Goal: Task Accomplishment & Management: Complete application form

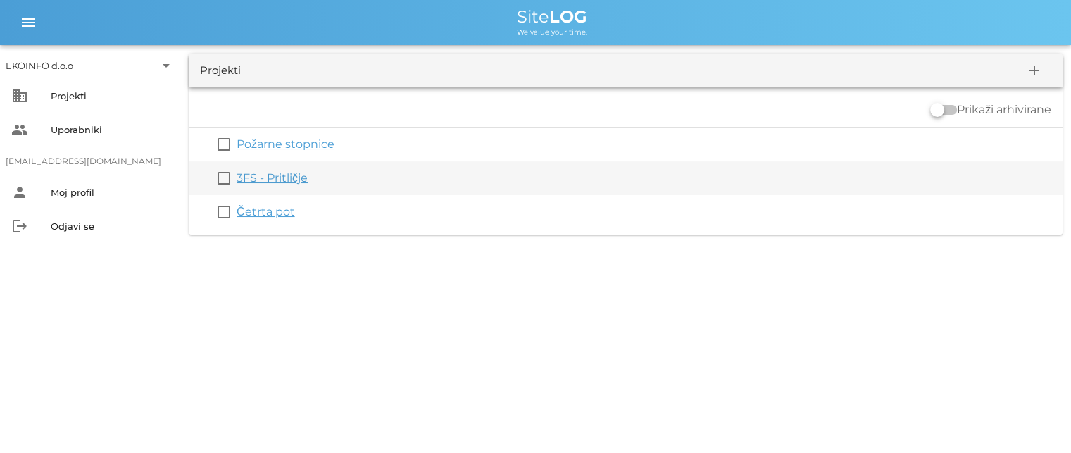
click at [266, 183] on link "3FS - Pritličje" at bounding box center [272, 177] width 71 height 13
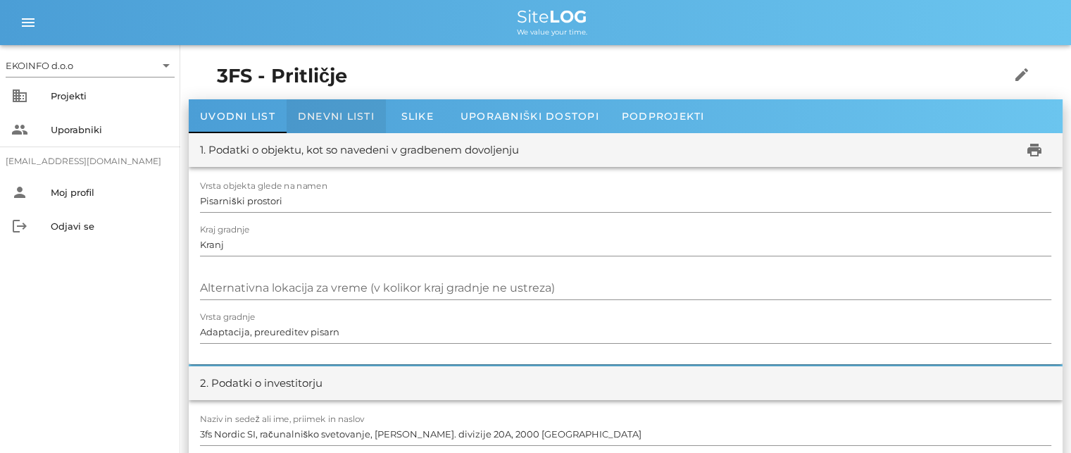
click at [313, 112] on span "Dnevni listi" at bounding box center [336, 116] width 77 height 13
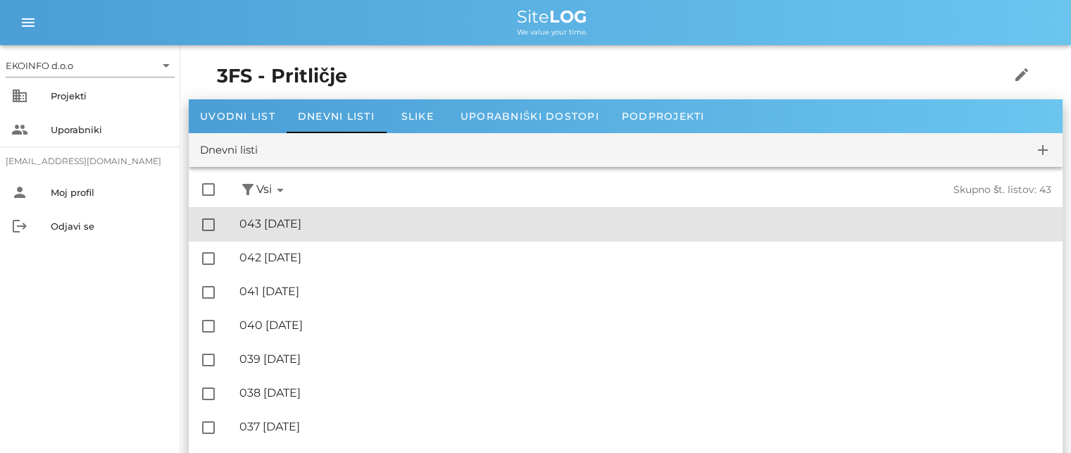
click at [310, 225] on div "🔏 043 [DATE]" at bounding box center [645, 223] width 812 height 13
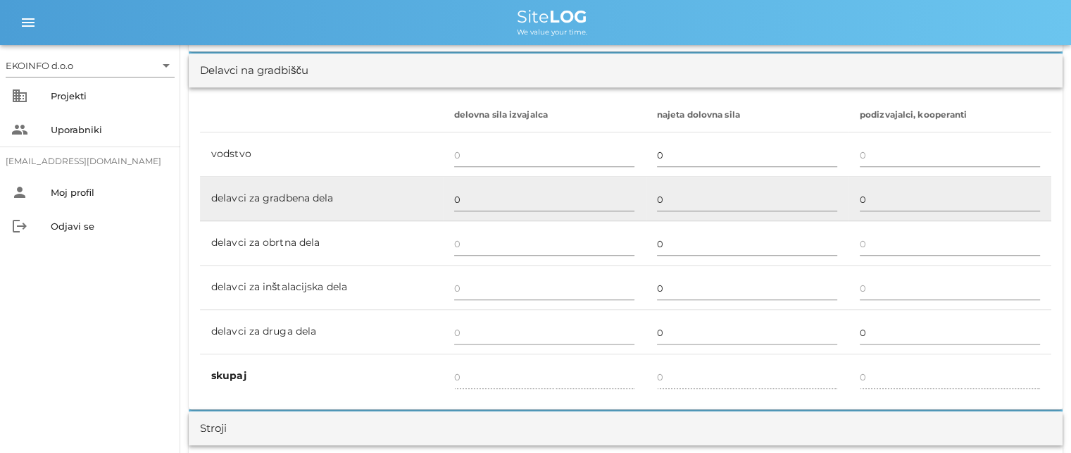
scroll to position [845, 0]
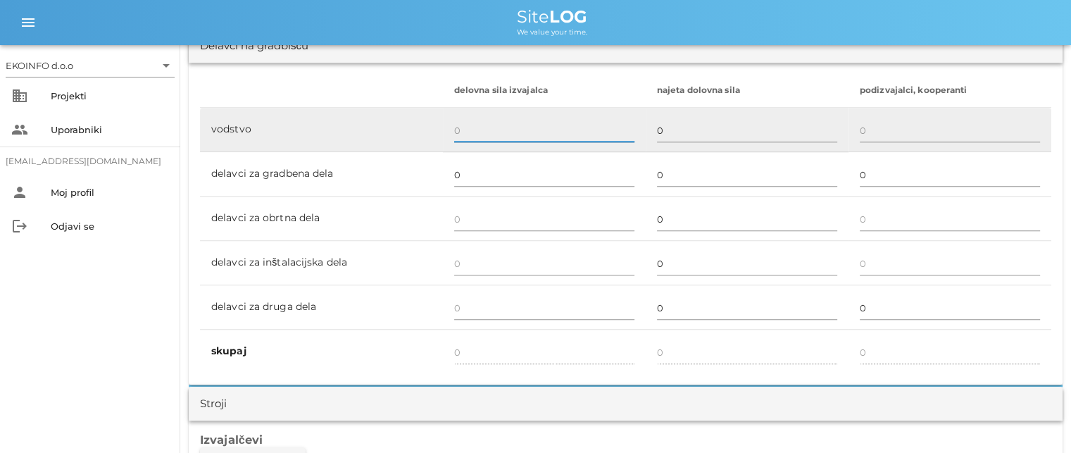
click at [462, 132] on input "text" at bounding box center [544, 130] width 180 height 23
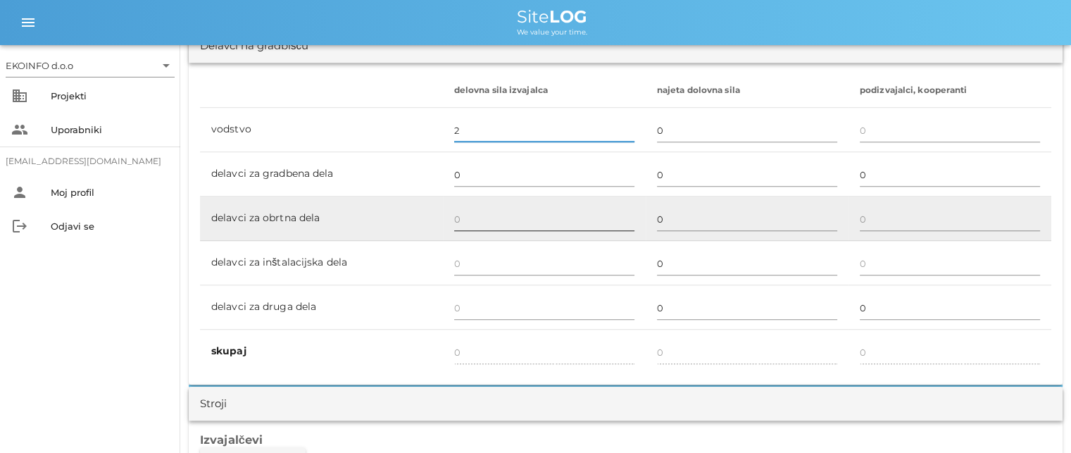
type input "2"
click at [454, 218] on input "text" at bounding box center [544, 219] width 180 height 23
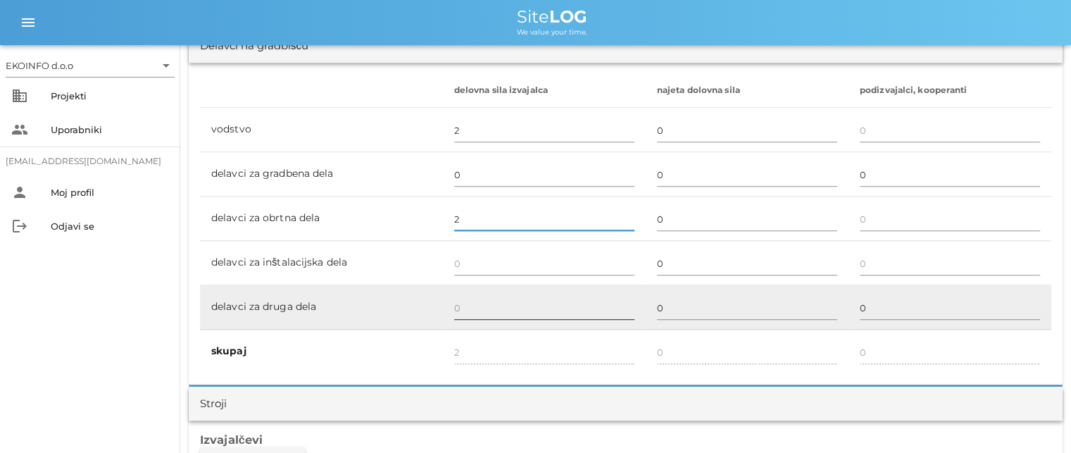
type input "2"
type input "4"
click at [460, 309] on input "text" at bounding box center [544, 307] width 180 height 23
type input "2"
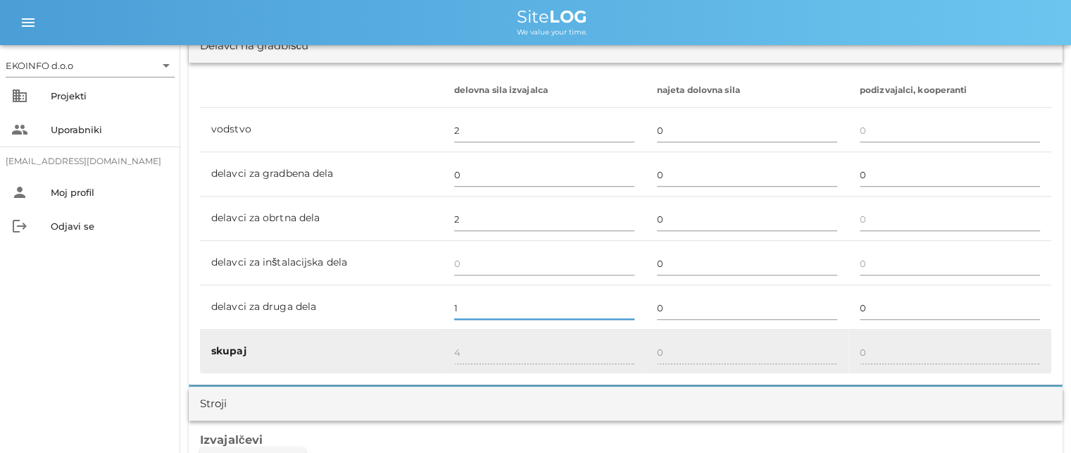
type input "1"
type input "5"
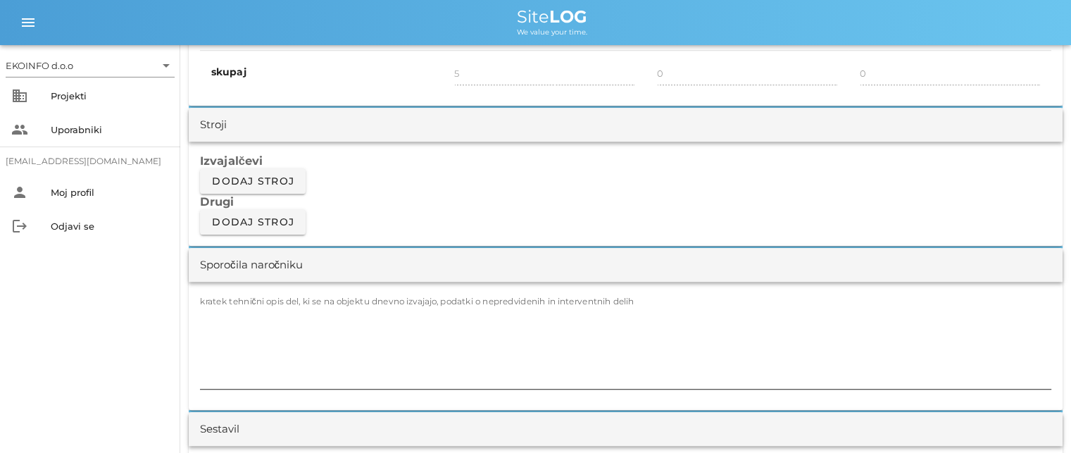
scroll to position [1127, 0]
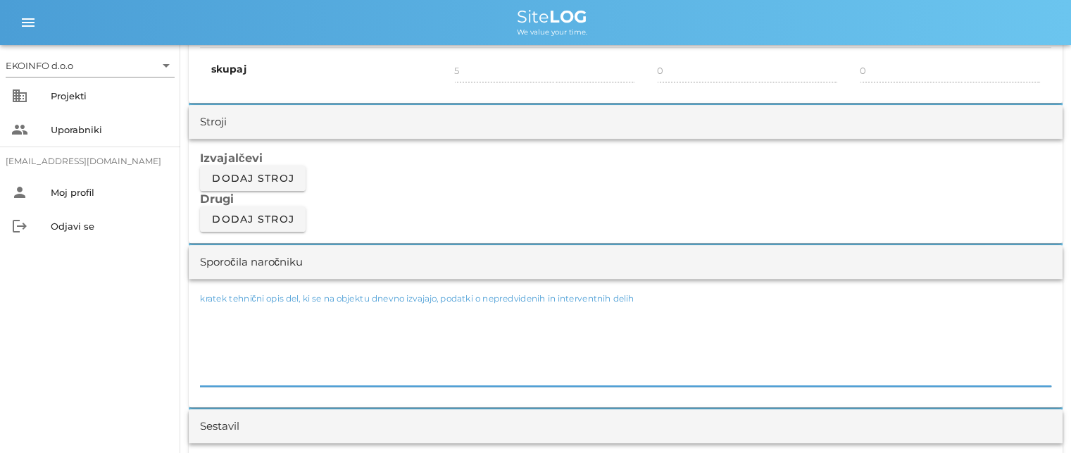
click at [220, 306] on textarea "kratek tehnični opis del, ki se na objektu dnevno izvajajo, podatki o nepredvid…" at bounding box center [625, 343] width 851 height 84
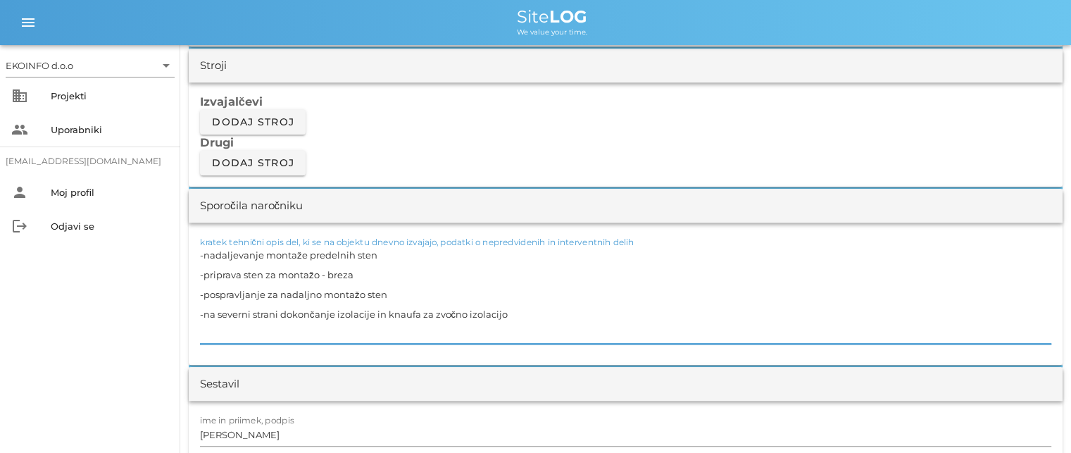
scroll to position [1267, 0]
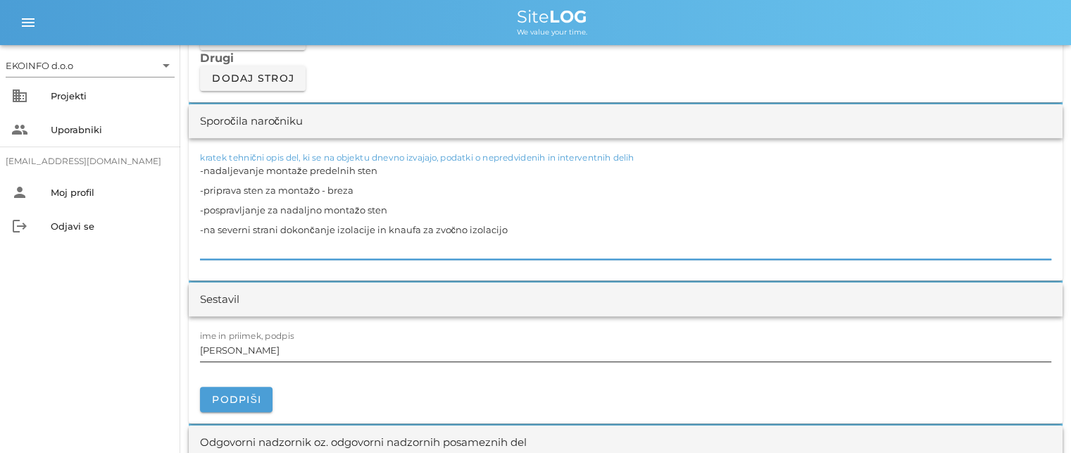
type textarea "-nadaljevanje montaže predelnih sten -priprava sten za montažo - breza -posprav…"
click at [264, 351] on input "[PERSON_NAME]" at bounding box center [625, 350] width 851 height 23
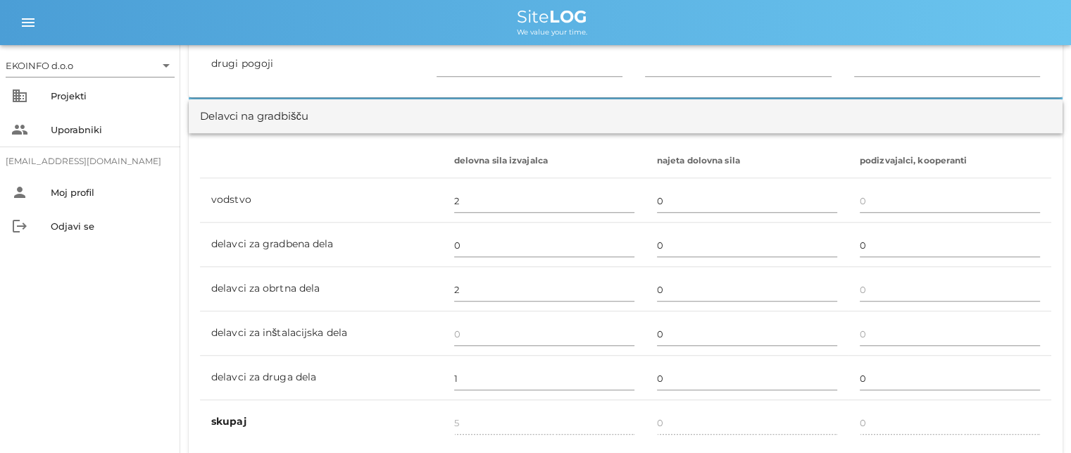
scroll to position [775, 0]
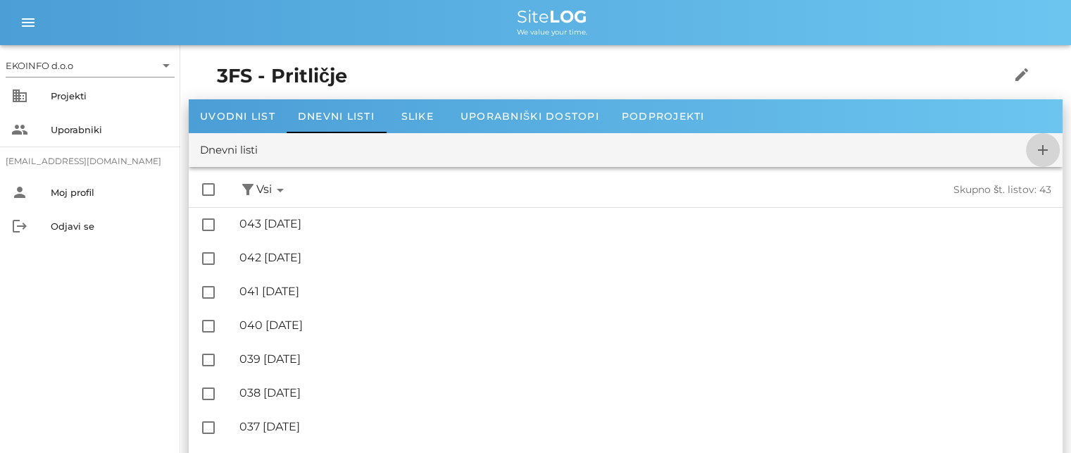
click at [1046, 146] on icon "add" at bounding box center [1042, 150] width 17 height 17
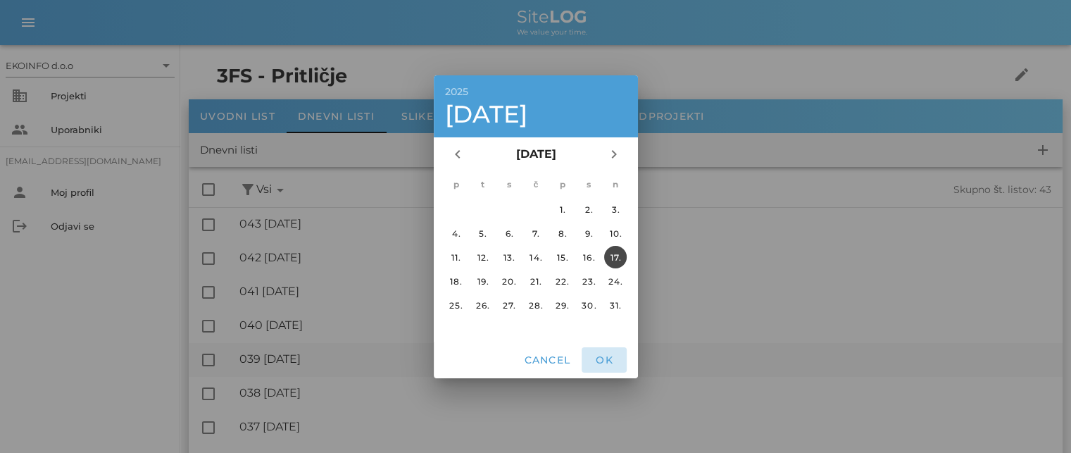
click at [606, 360] on span "OK" at bounding box center [604, 359] width 34 height 13
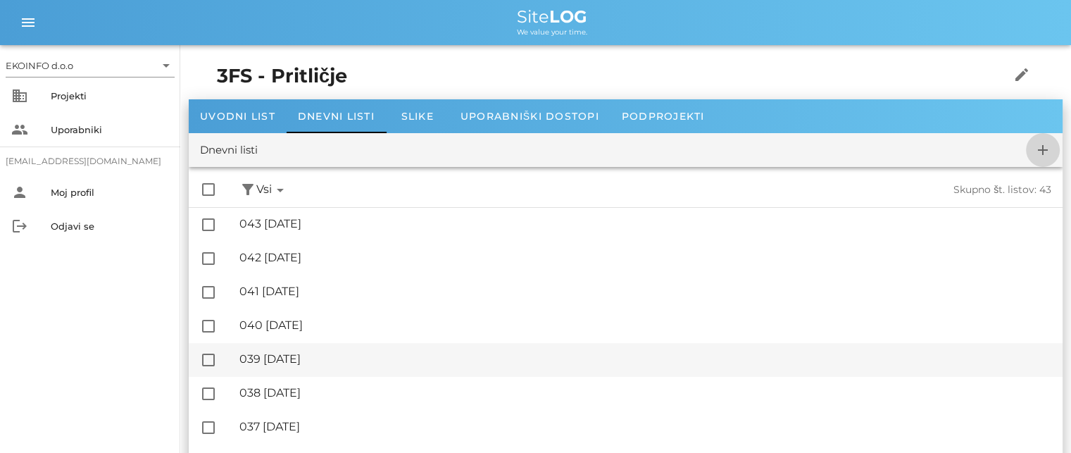
checkbox input "false"
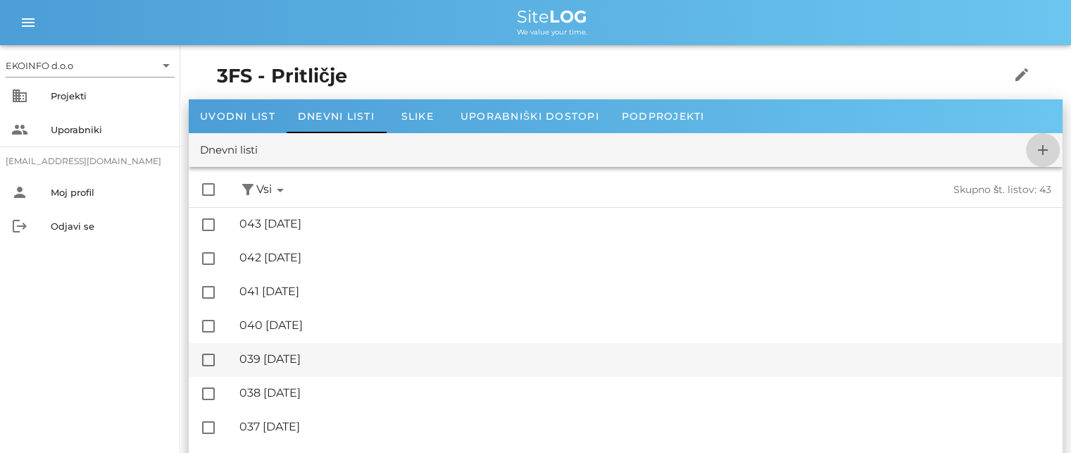
checkbox input "false"
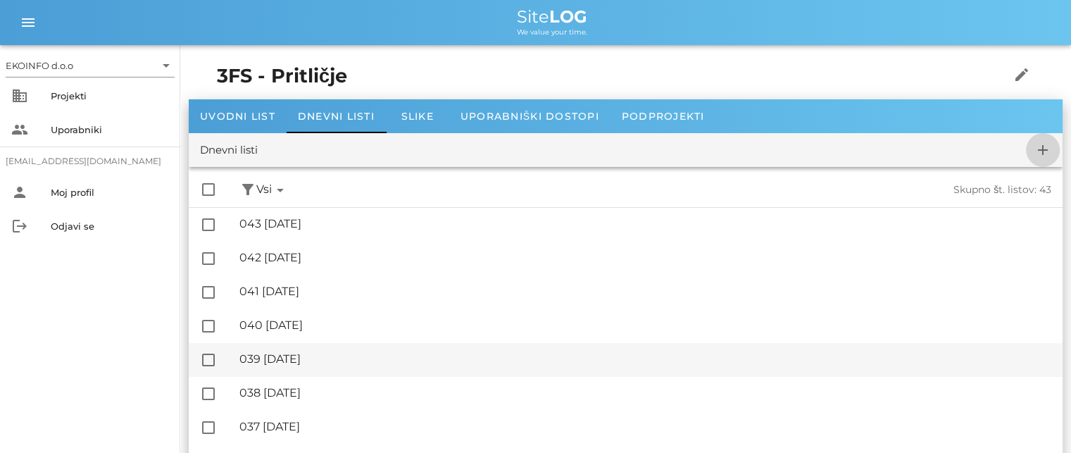
checkbox input "false"
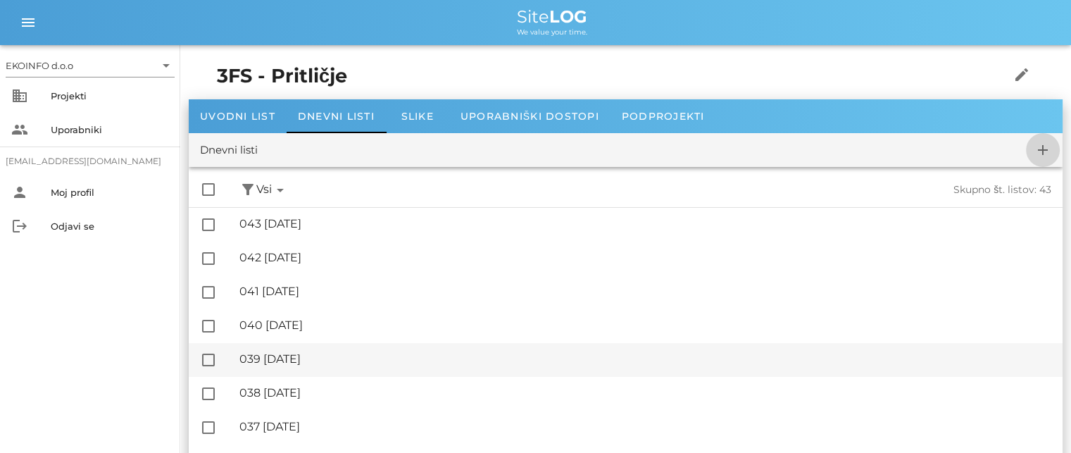
checkbox input "false"
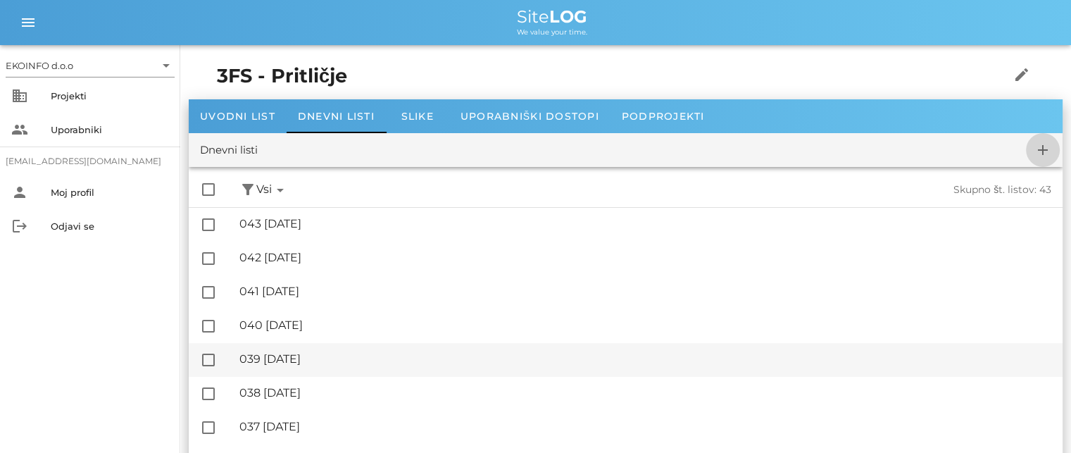
checkbox input "false"
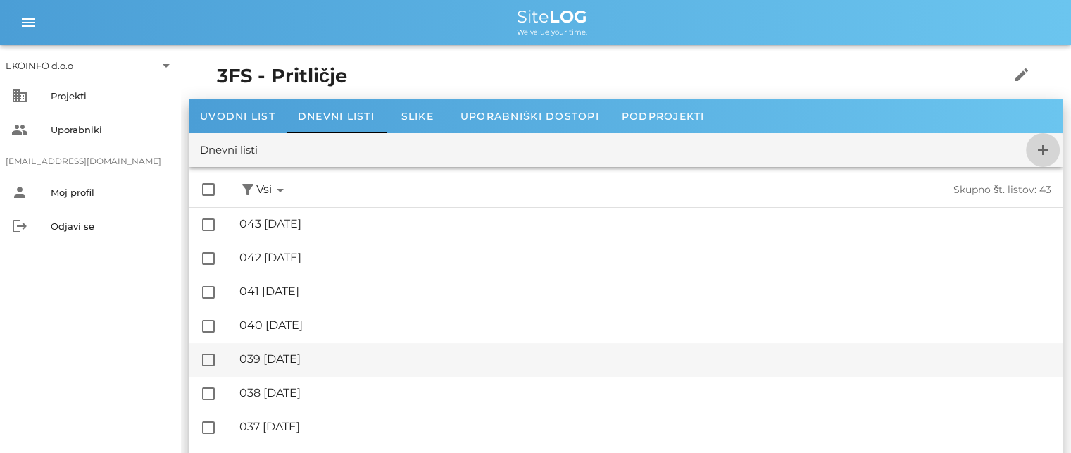
checkbox input "false"
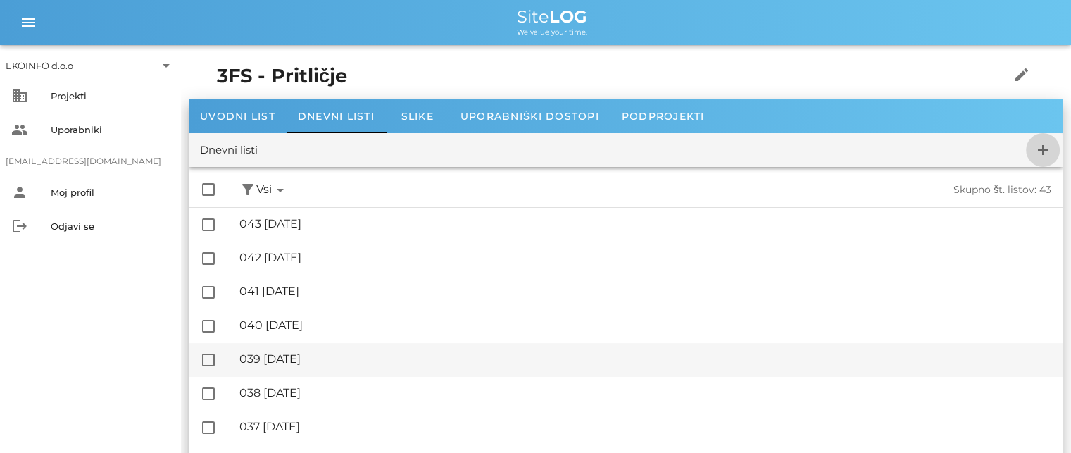
checkbox input "false"
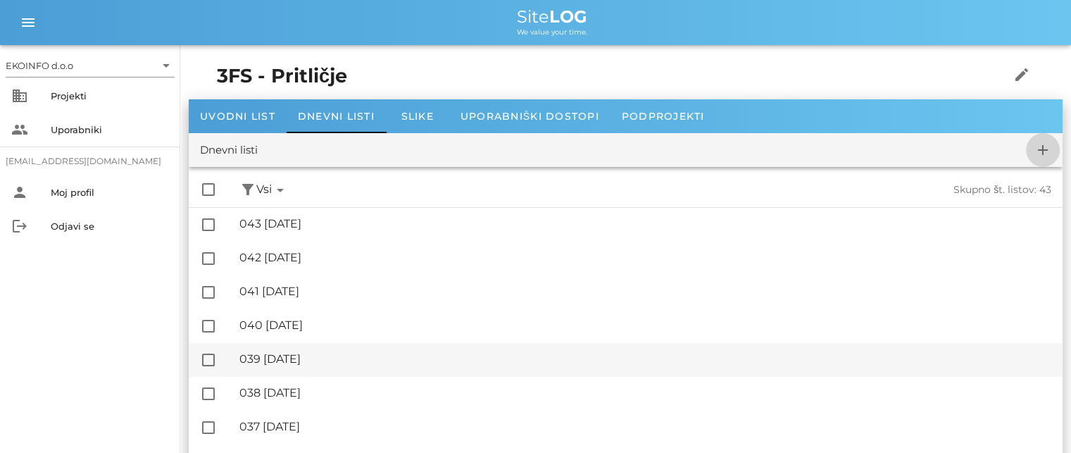
checkbox input "false"
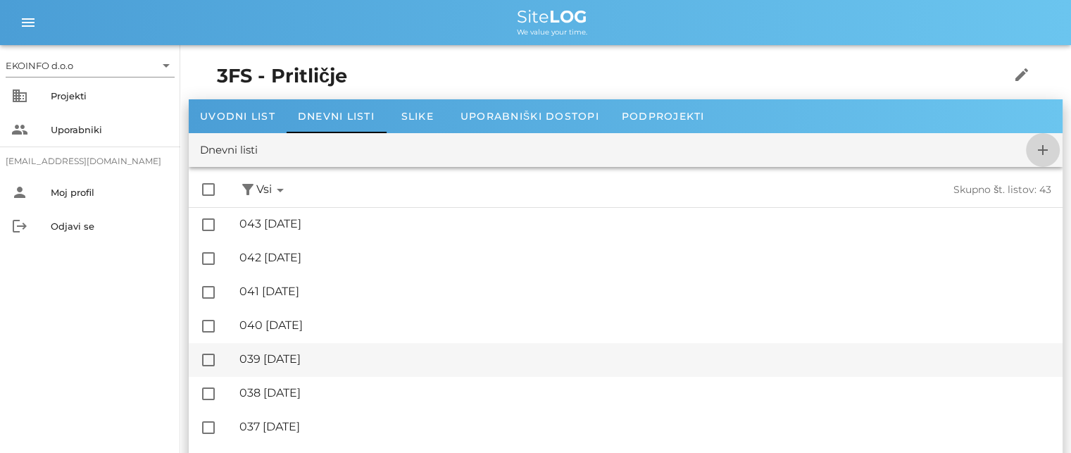
checkbox input "false"
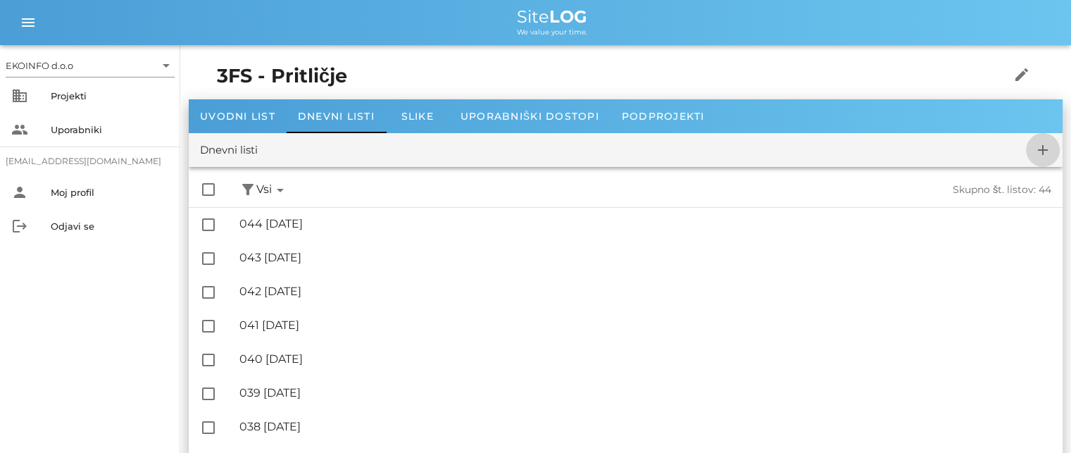
click at [1042, 146] on icon "add" at bounding box center [1042, 150] width 17 height 17
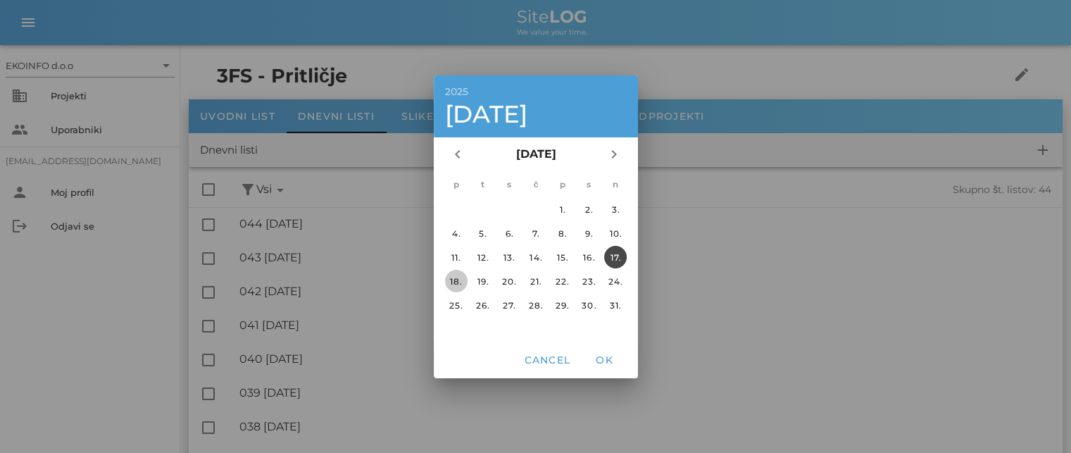
click at [453, 278] on div "18." at bounding box center [455, 280] width 23 height 11
click at [604, 356] on span "OK" at bounding box center [604, 359] width 34 height 13
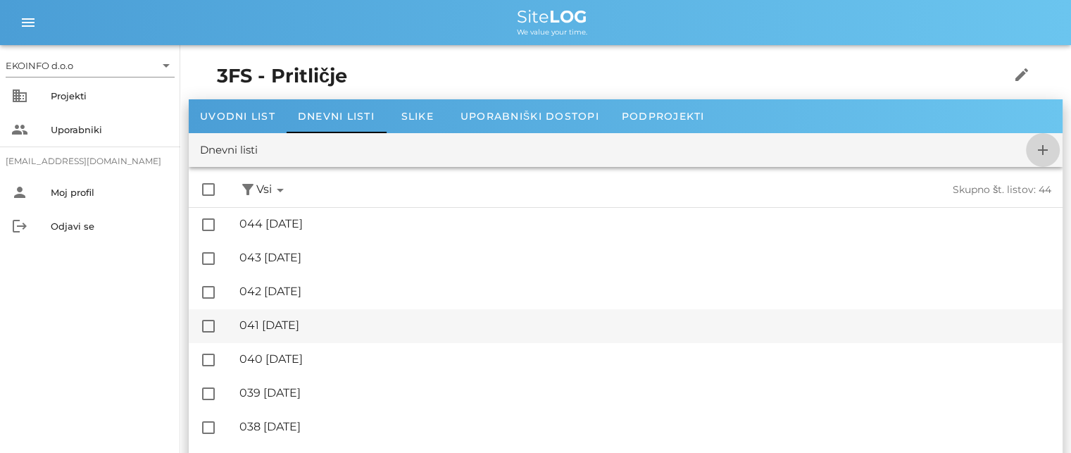
checkbox input "false"
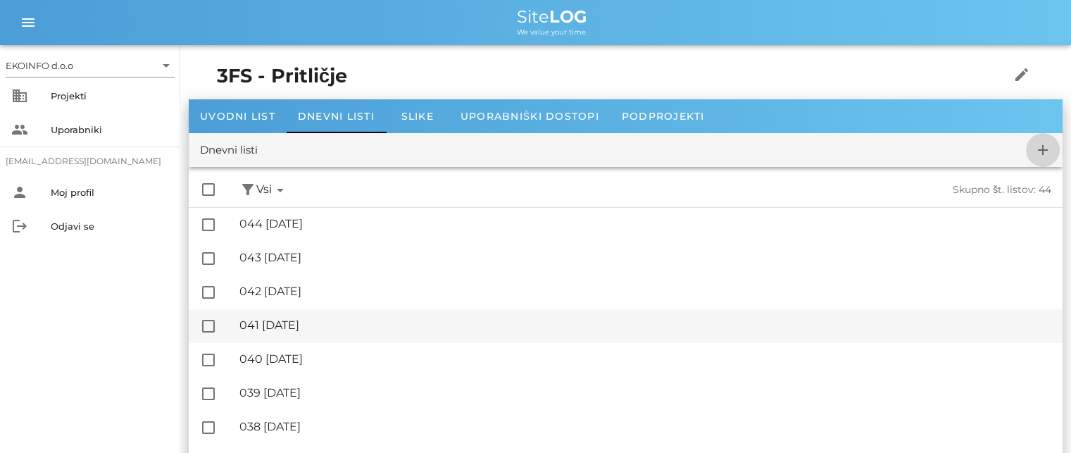
checkbox input "false"
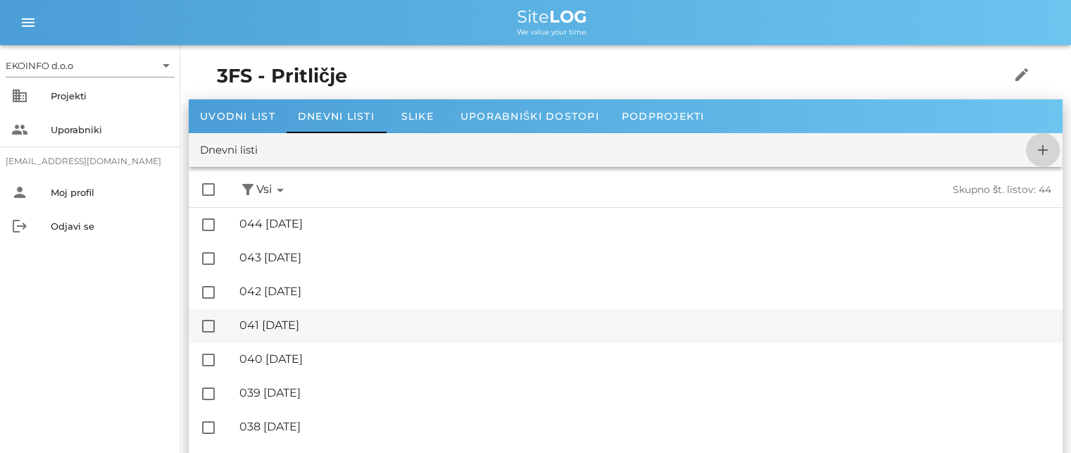
checkbox input "false"
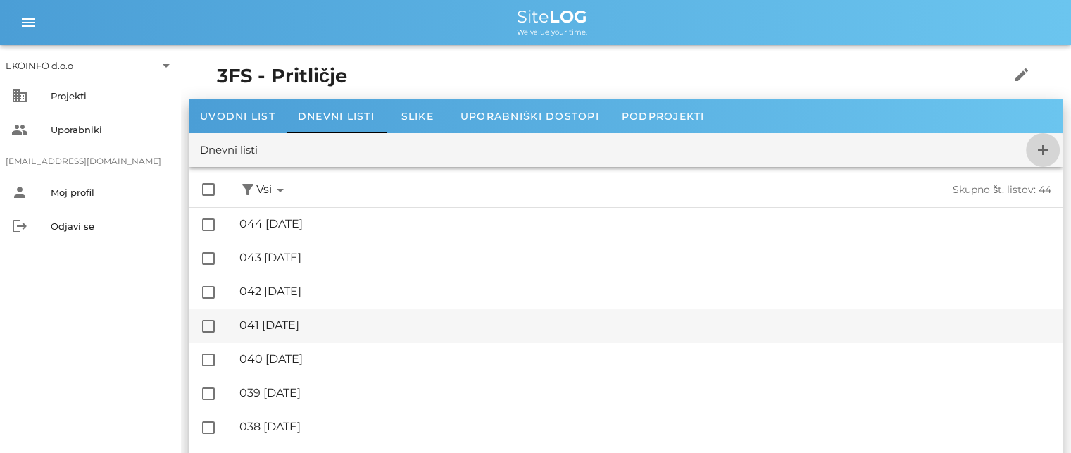
checkbox input "false"
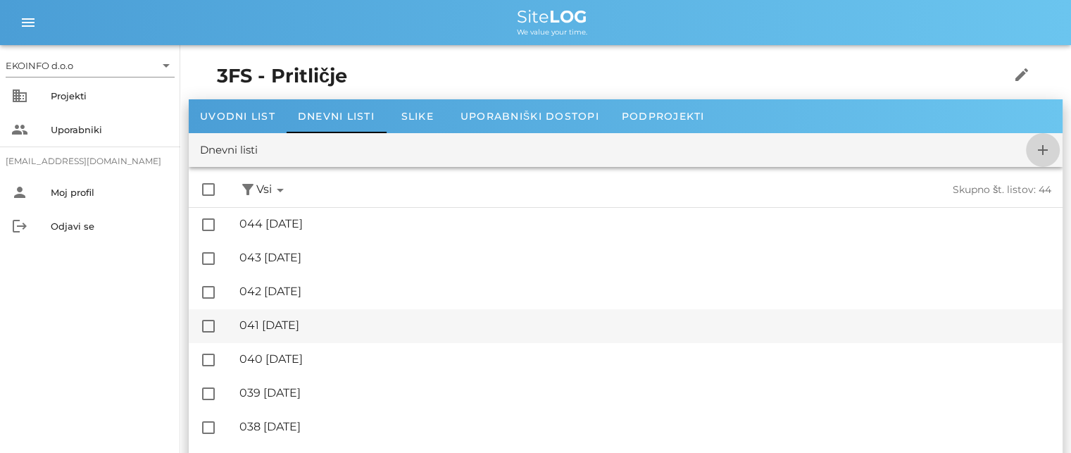
checkbox input "false"
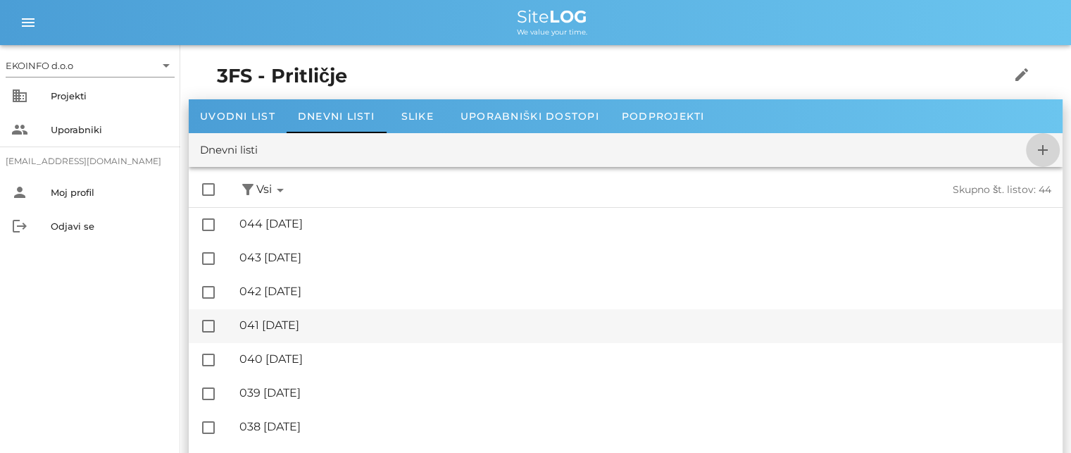
checkbox input "false"
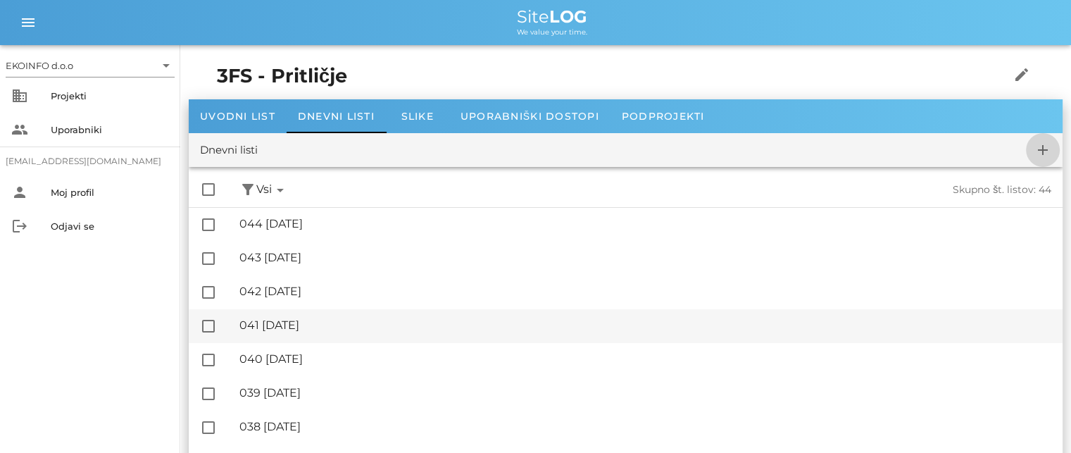
checkbox input "false"
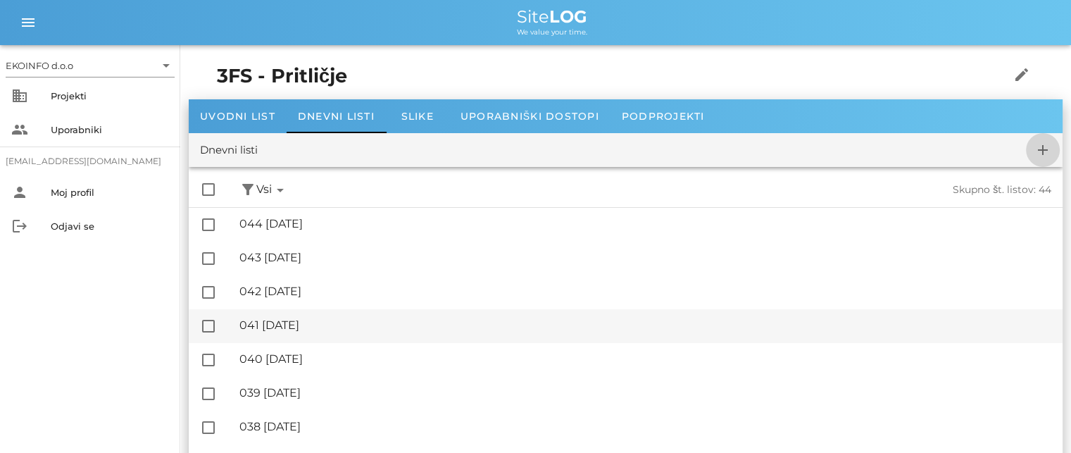
checkbox input "false"
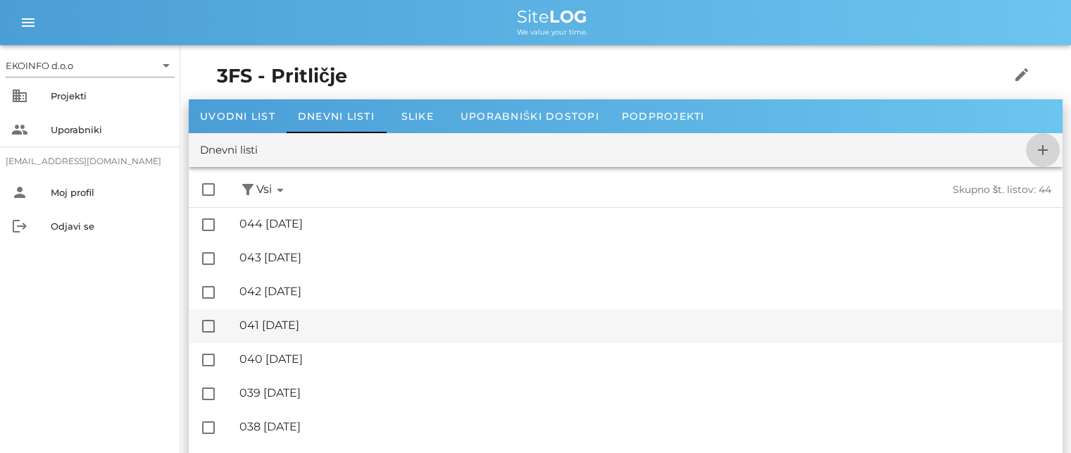
checkbox input "false"
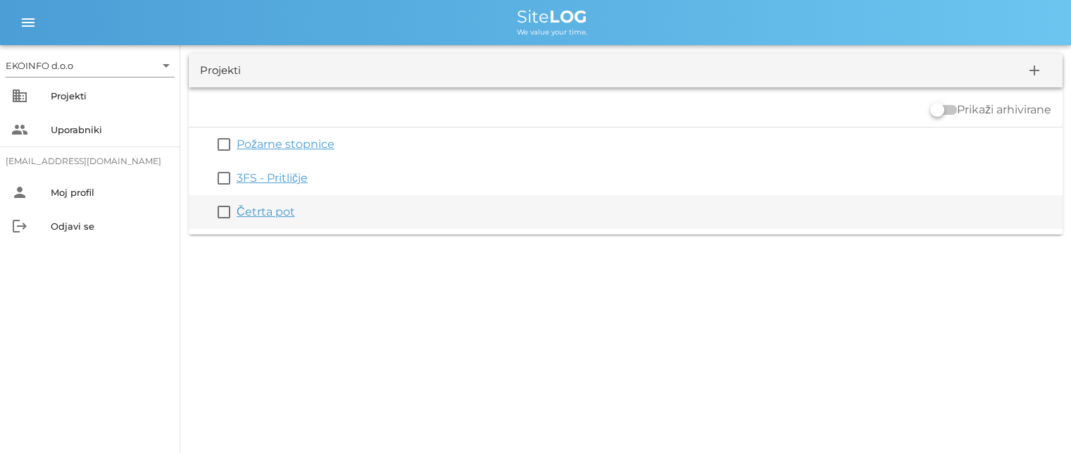
click at [262, 213] on link "Četrta pot" at bounding box center [266, 211] width 58 height 13
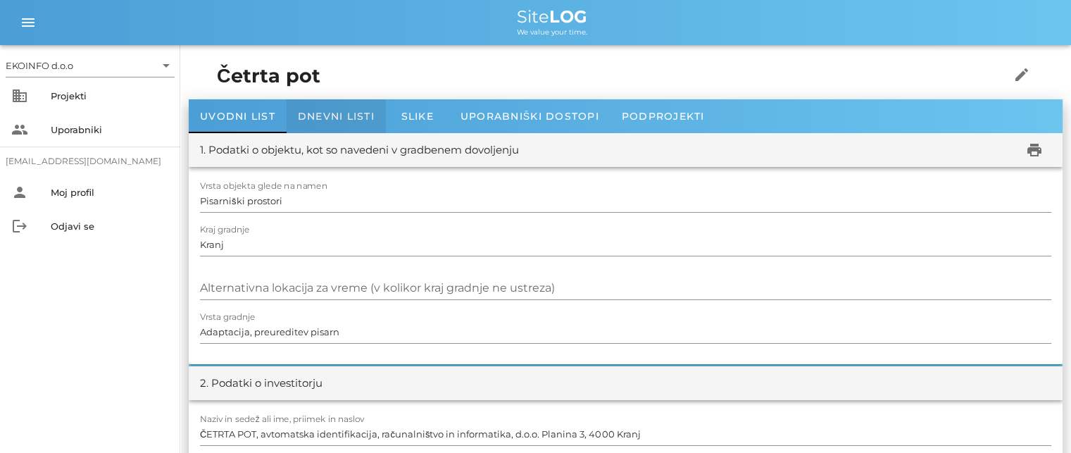
click at [323, 109] on div "Dnevni listi" at bounding box center [336, 116] width 99 height 34
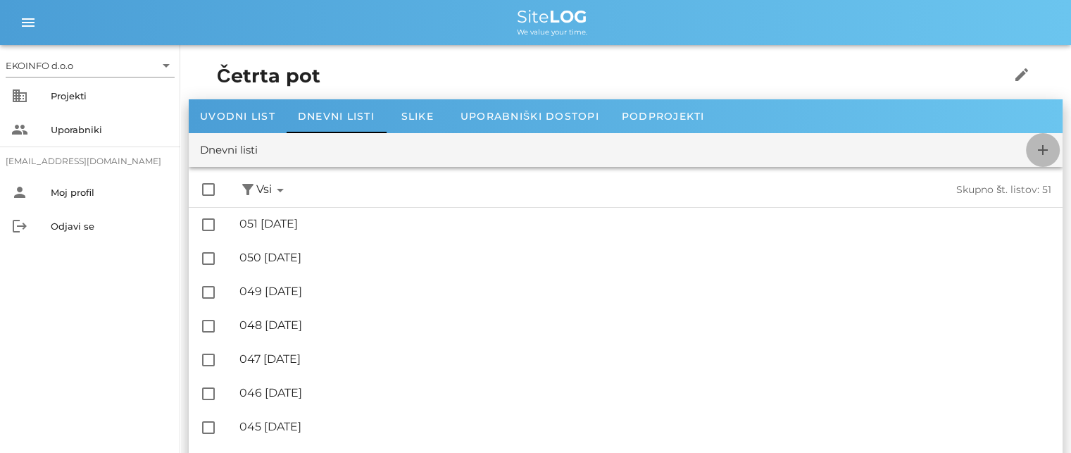
click at [1041, 146] on icon "add" at bounding box center [1042, 150] width 17 height 17
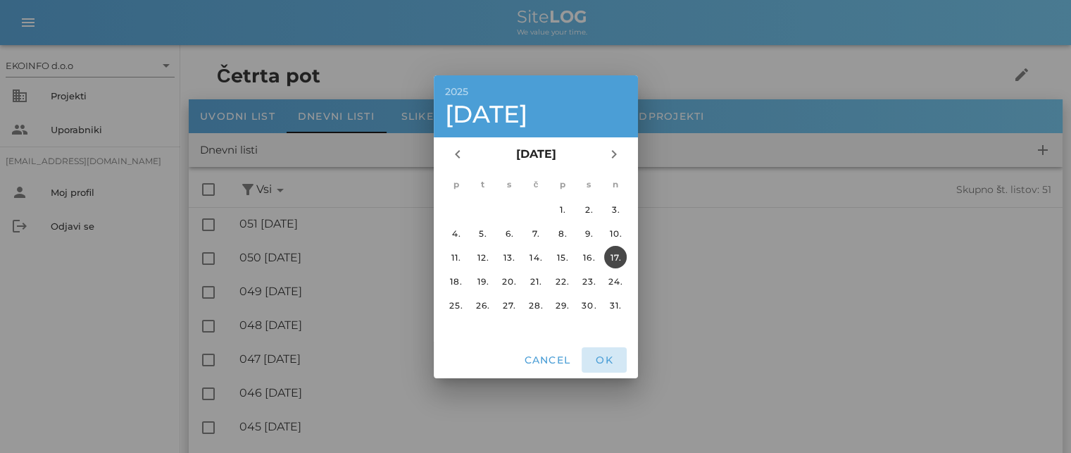
click at [604, 351] on button "OK" at bounding box center [604, 359] width 45 height 25
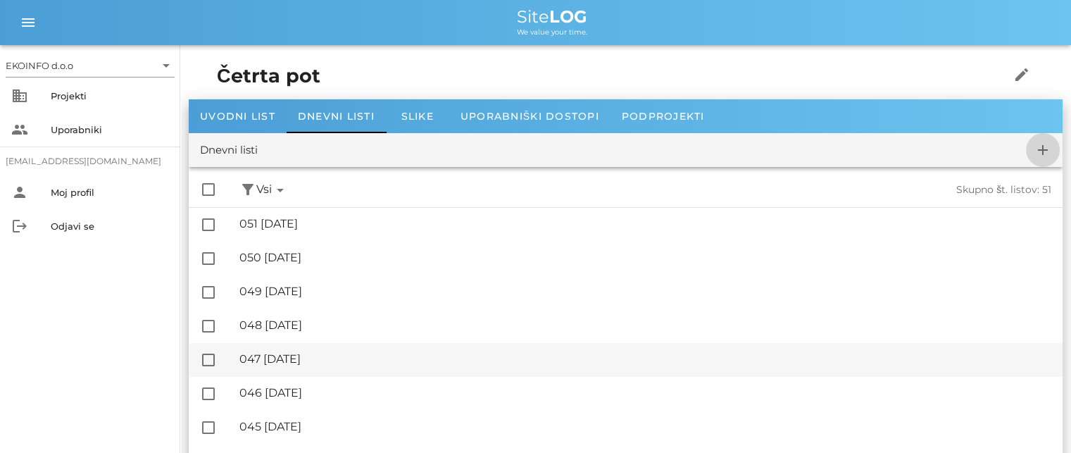
checkbox input "false"
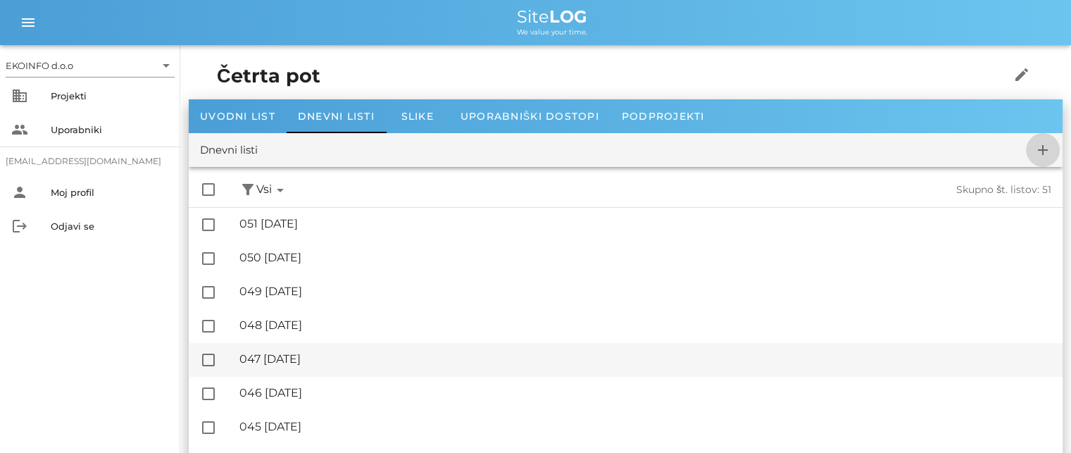
checkbox input "false"
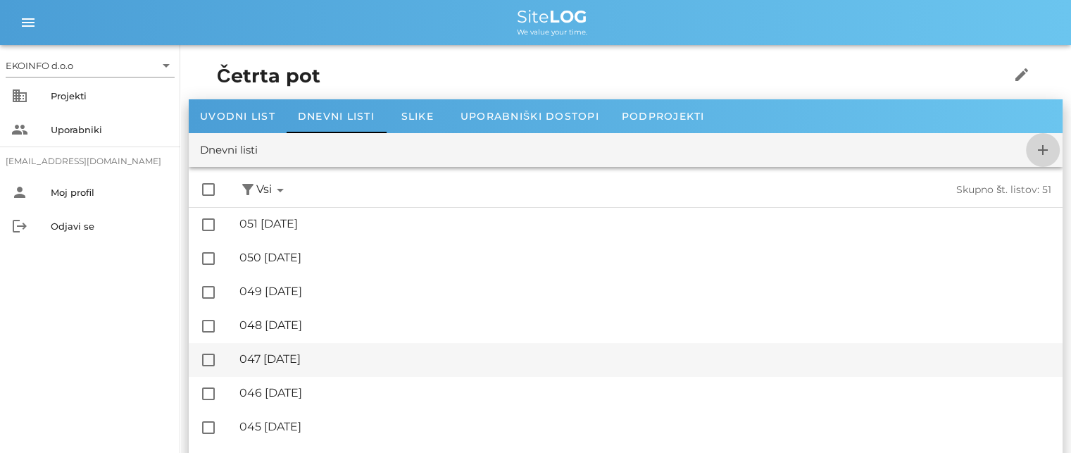
checkbox input "false"
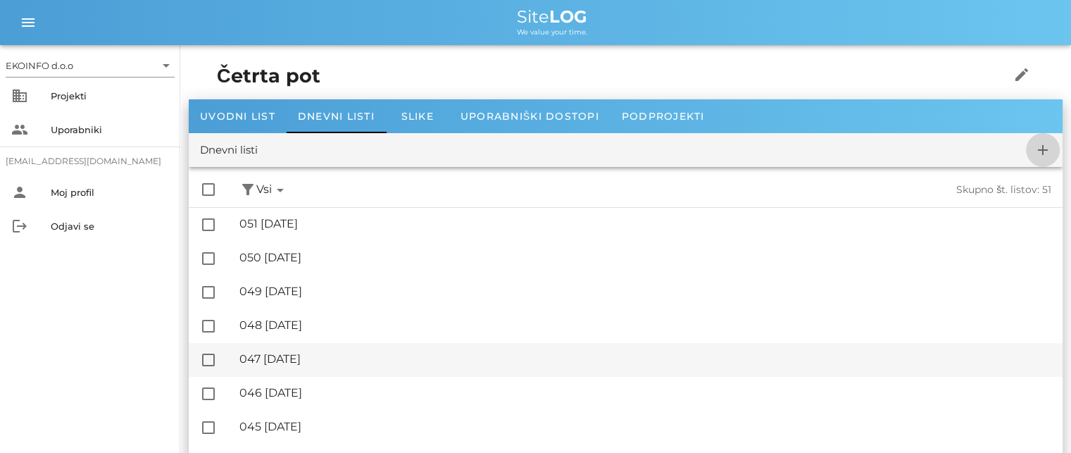
checkbox input "false"
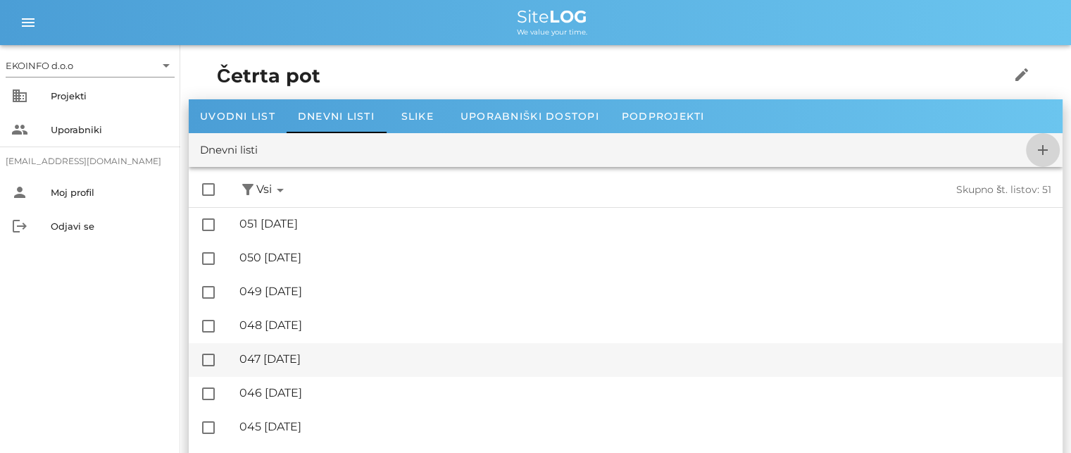
checkbox input "false"
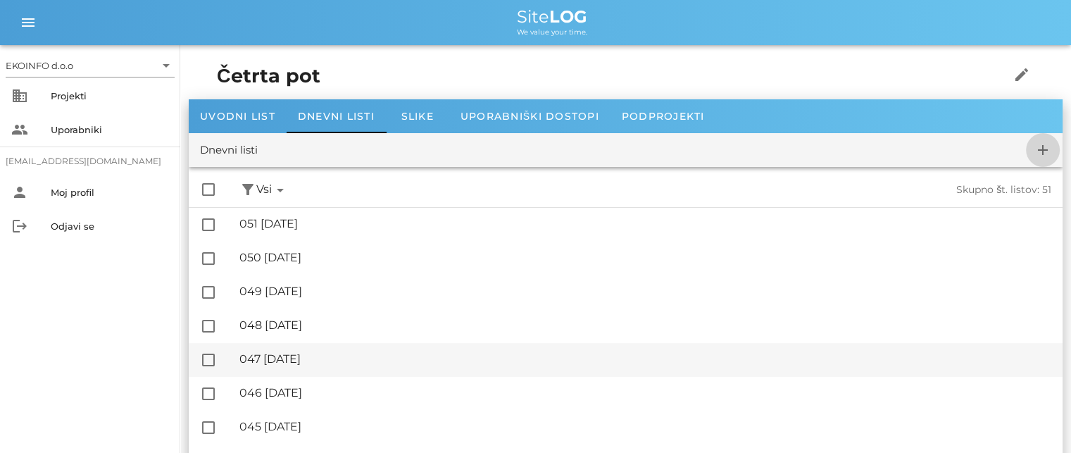
checkbox input "false"
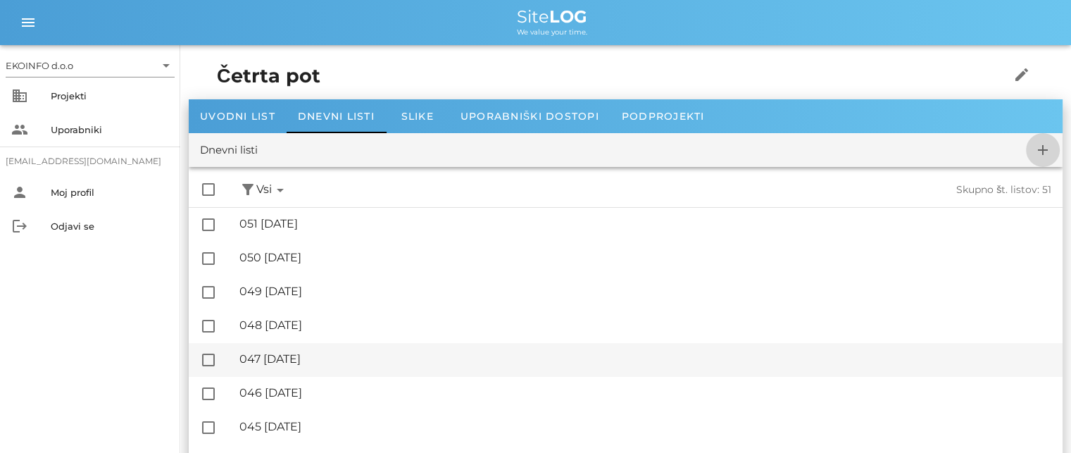
checkbox input "false"
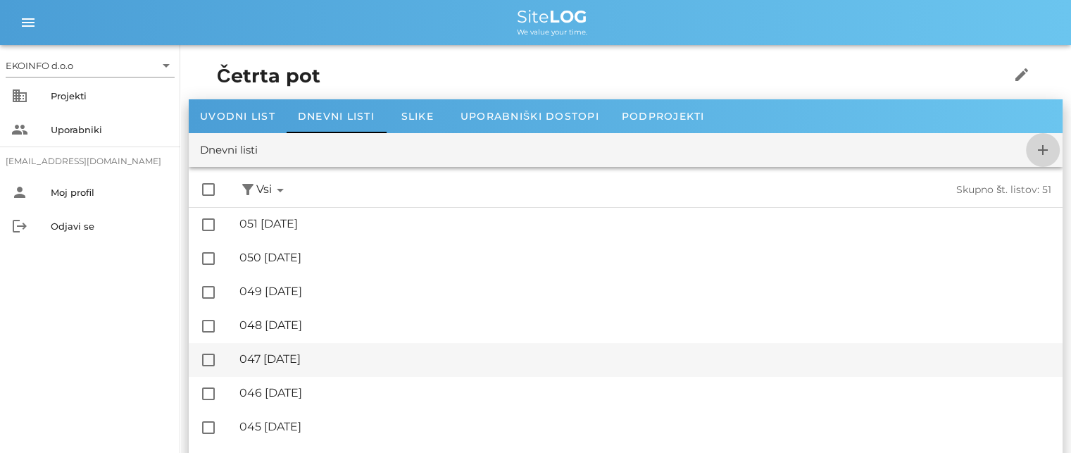
checkbox input "false"
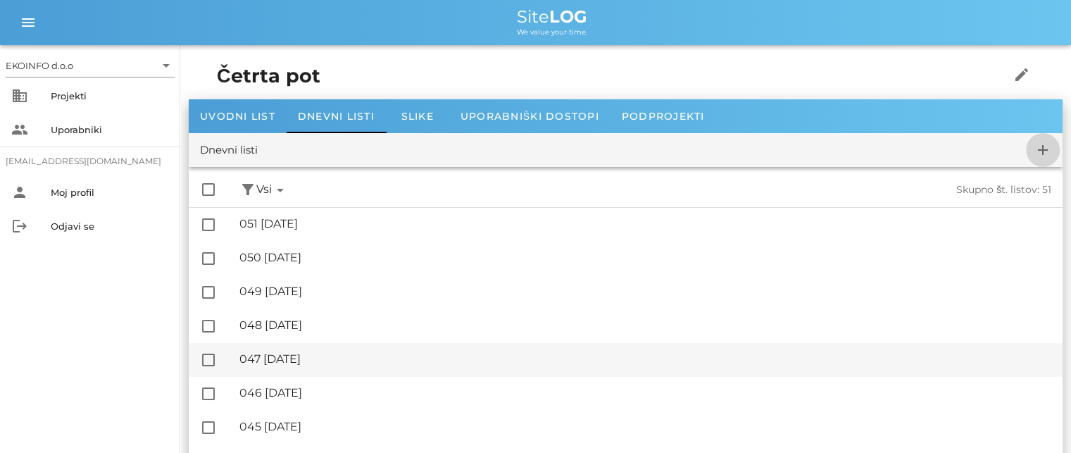
checkbox input "false"
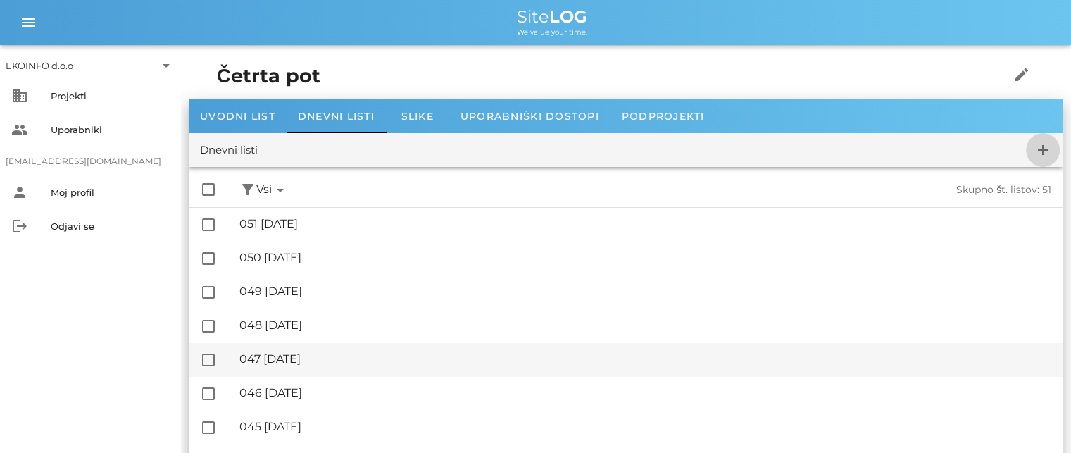
checkbox input "false"
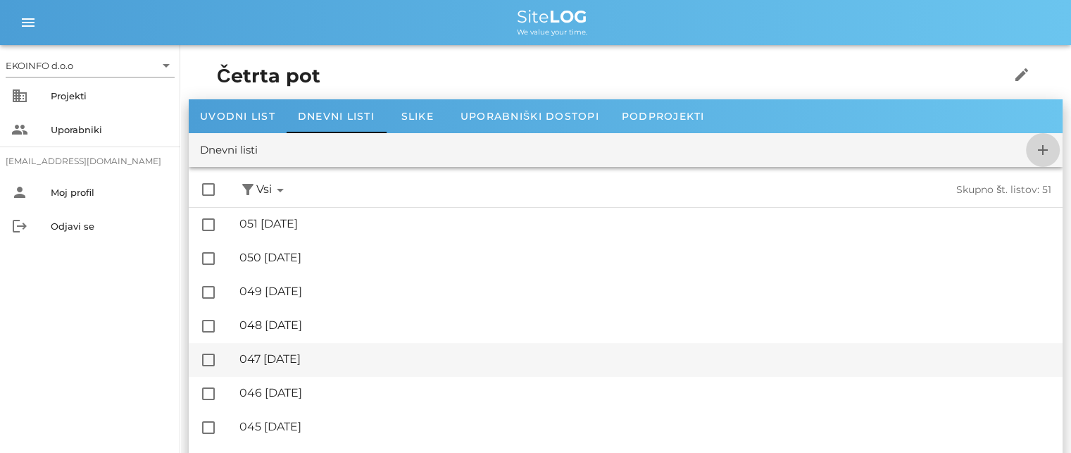
checkbox input "false"
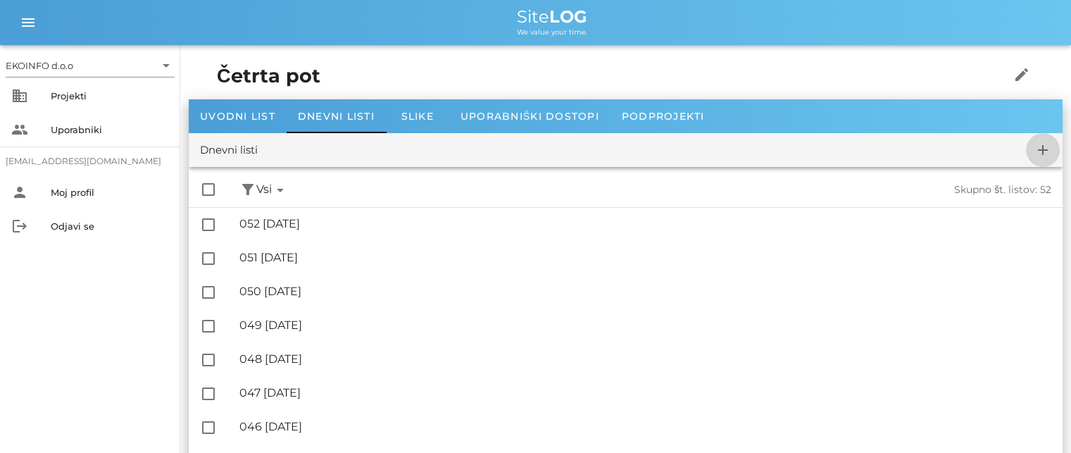
click at [1038, 153] on icon "add" at bounding box center [1042, 150] width 17 height 17
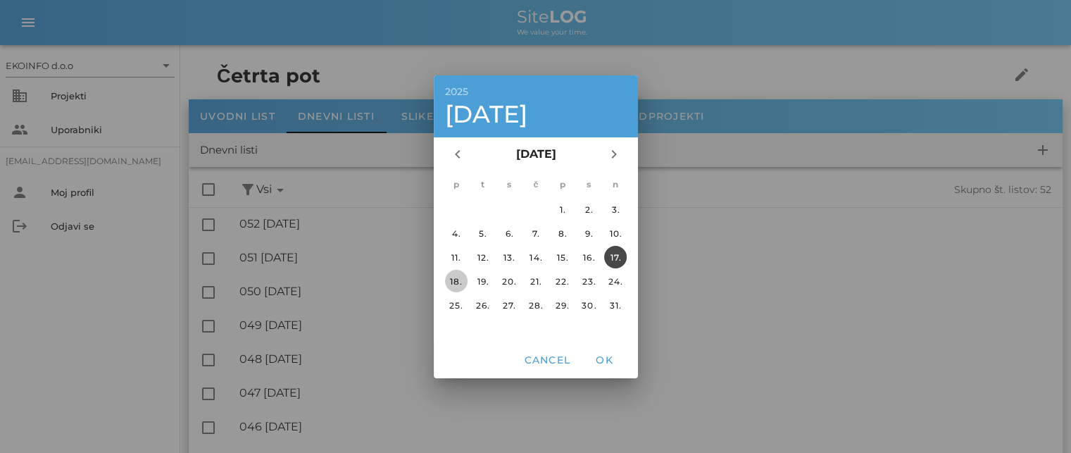
click at [451, 279] on div "18." at bounding box center [455, 280] width 23 height 11
click at [597, 358] on span "OK" at bounding box center [604, 359] width 34 height 13
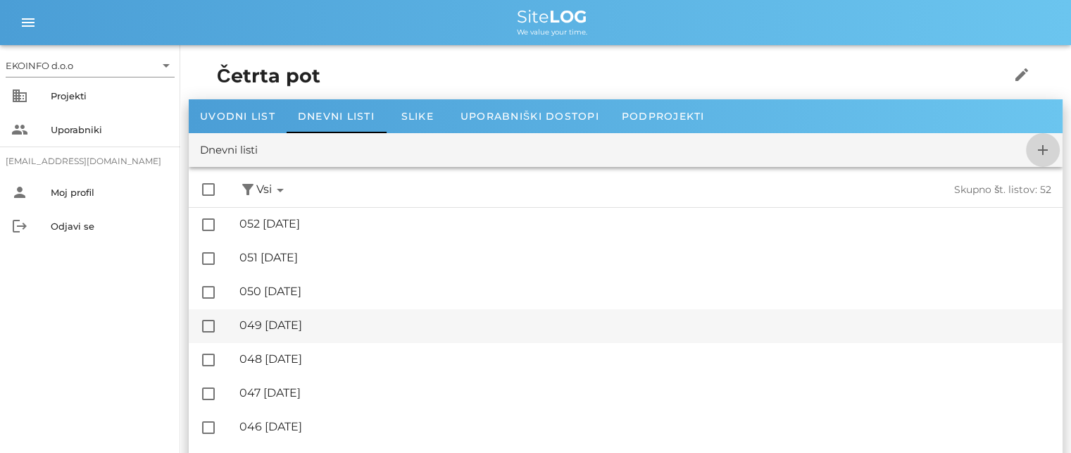
checkbox input "false"
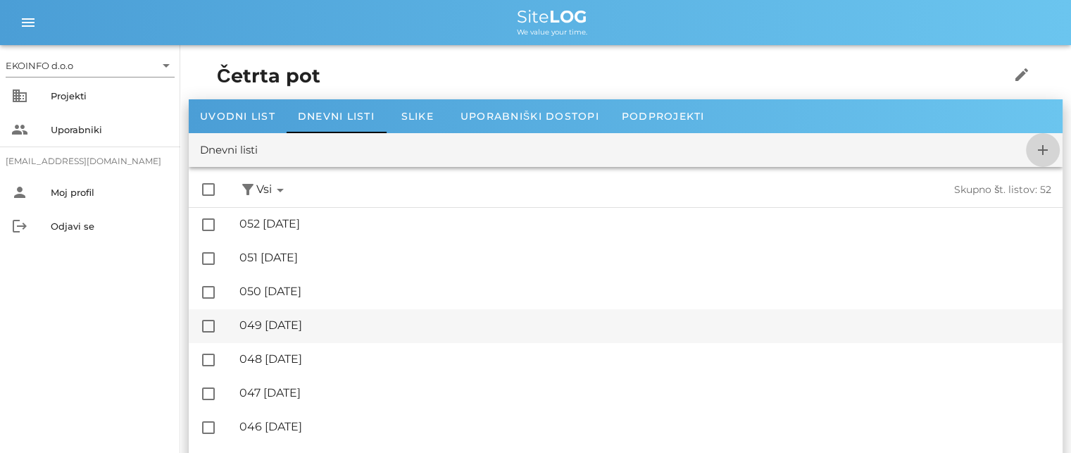
checkbox input "false"
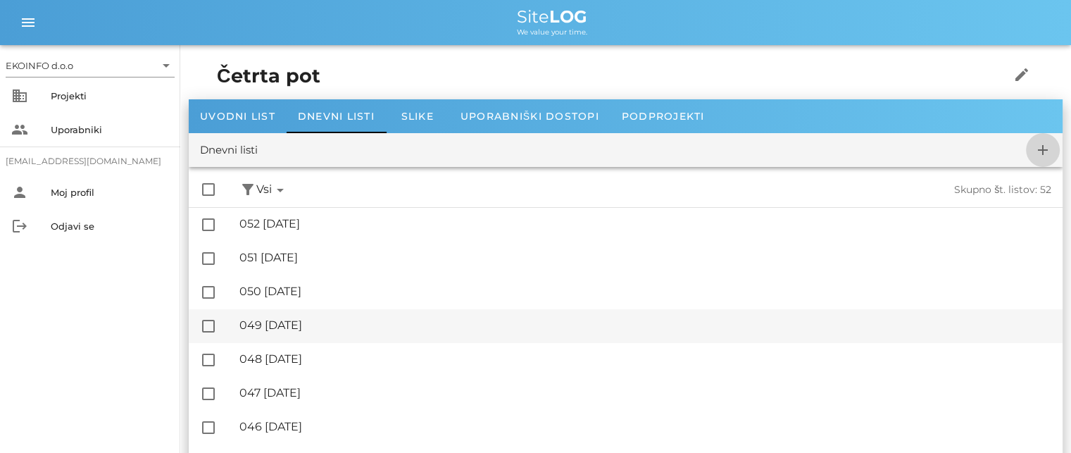
checkbox input "false"
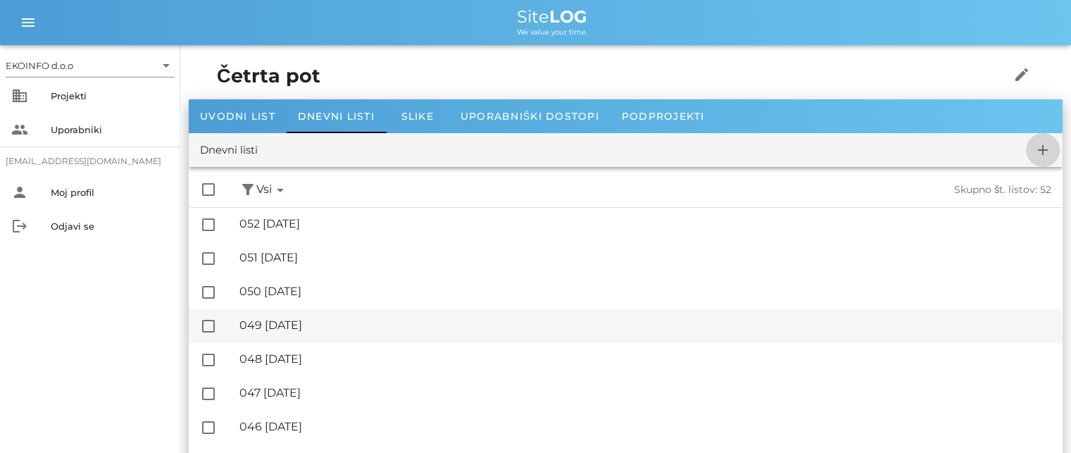
checkbox input "false"
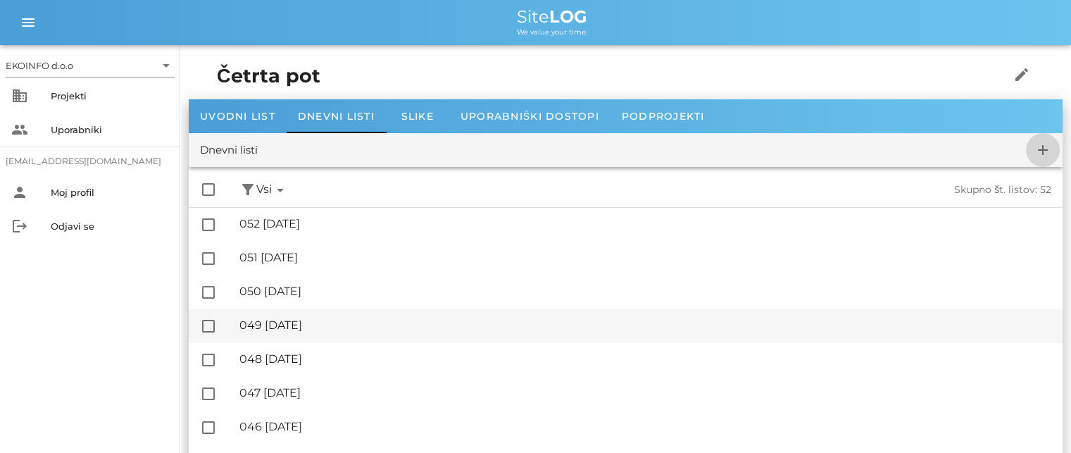
checkbox input "false"
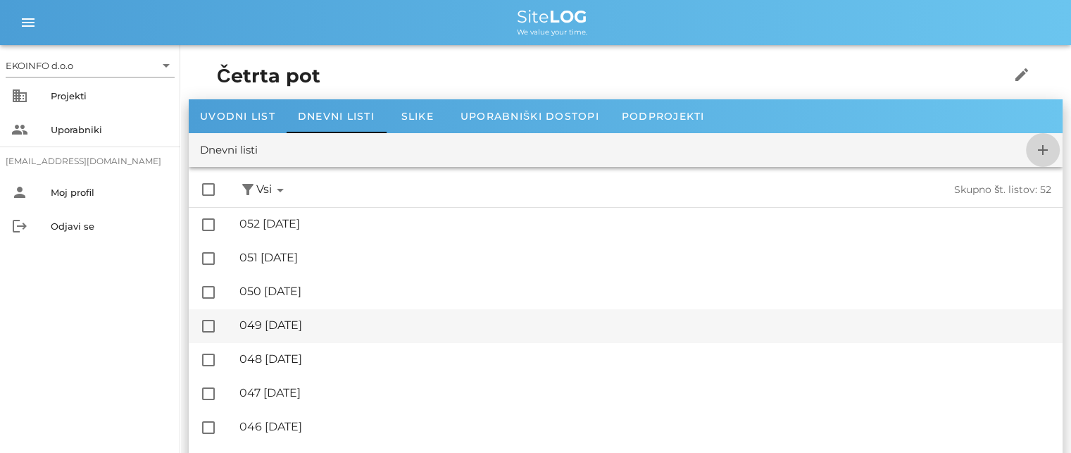
checkbox input "false"
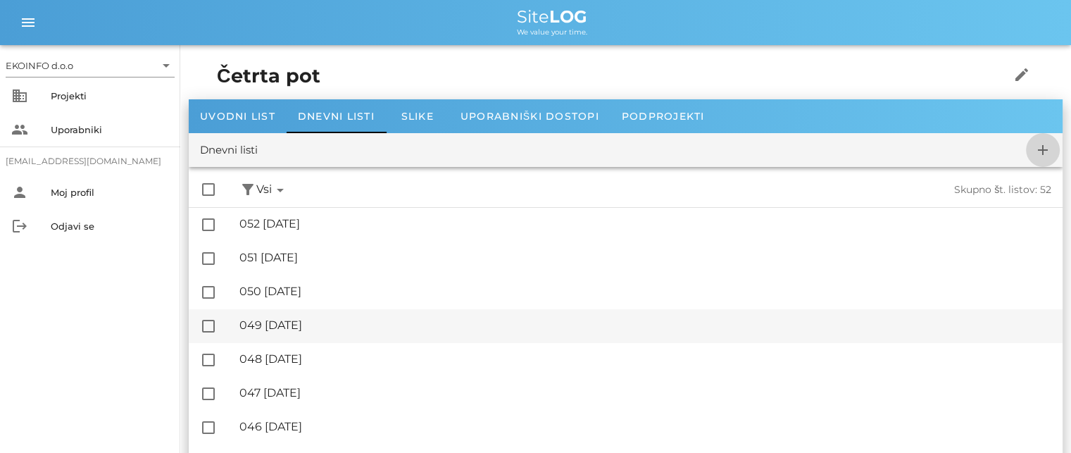
checkbox input "false"
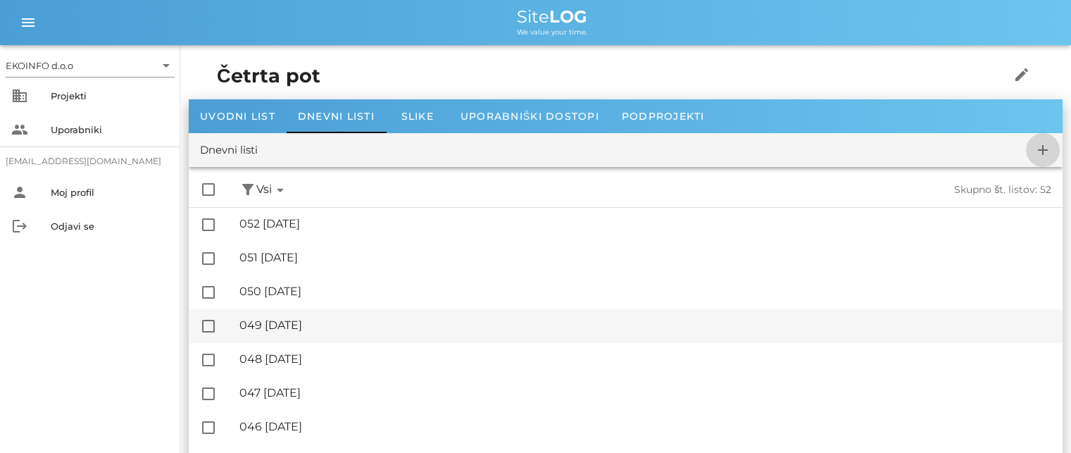
checkbox input "false"
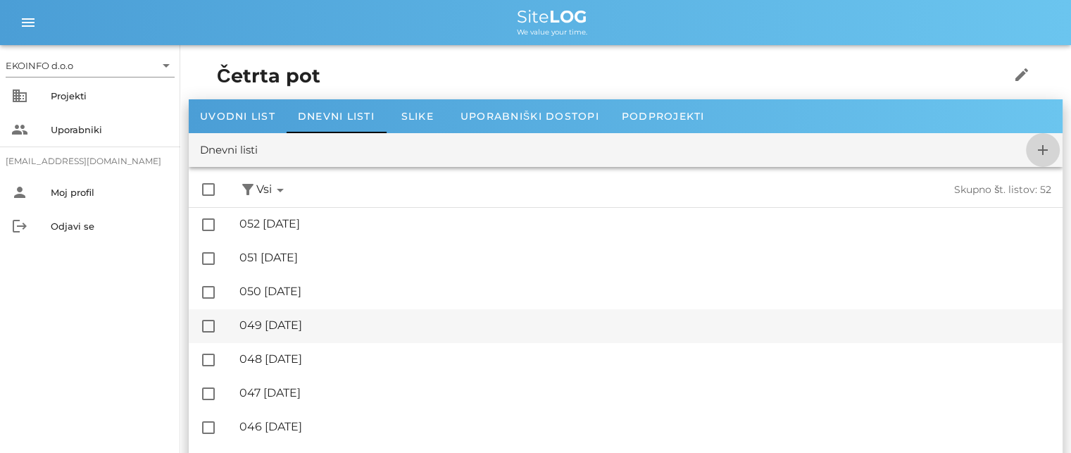
checkbox input "false"
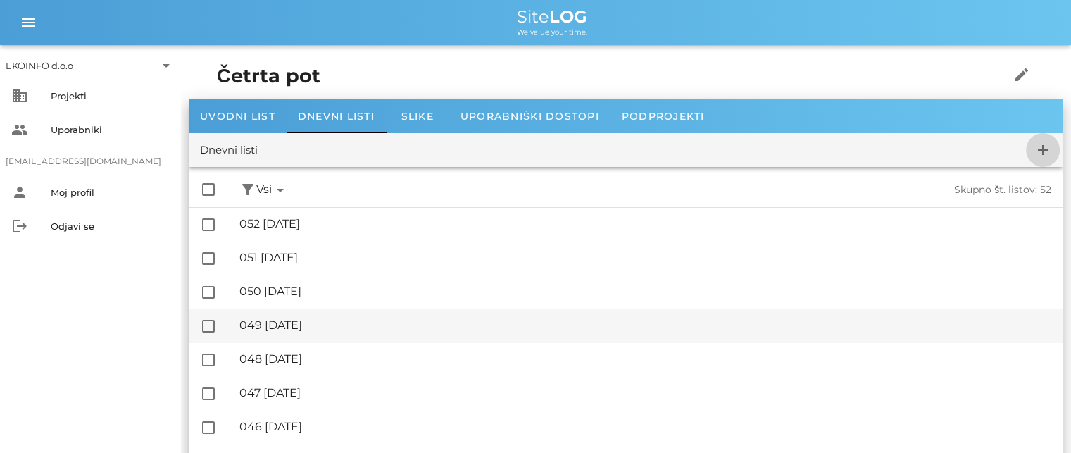
checkbox input "false"
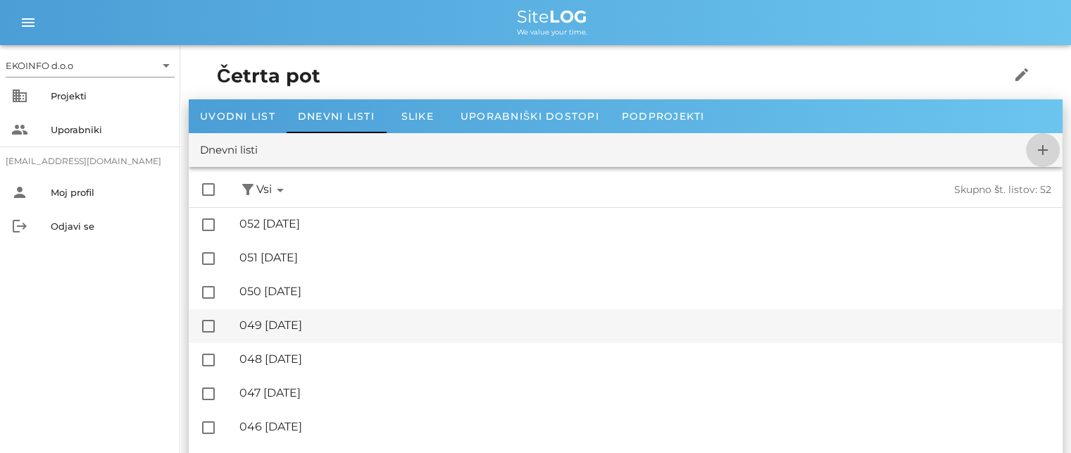
checkbox input "false"
